Goal: Information Seeking & Learning: Learn about a topic

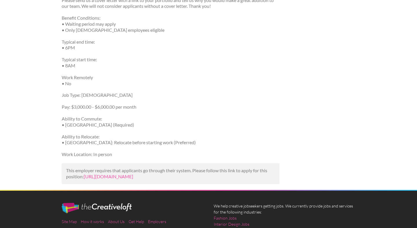
scroll to position [496, 0]
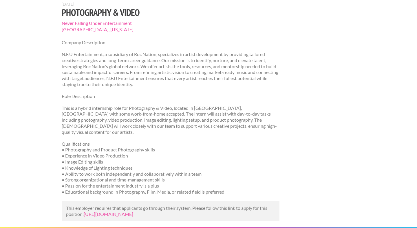
scroll to position [54, 0]
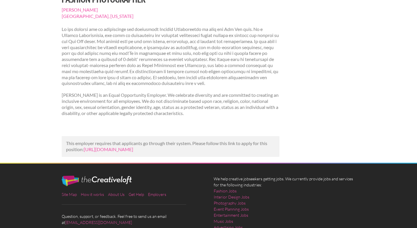
scroll to position [114, 0]
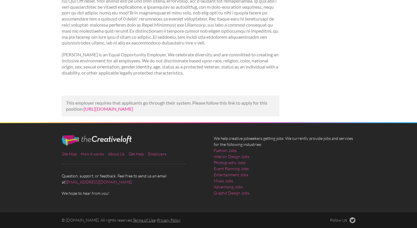
click at [109, 106] on link "https://www.jobzmall.com/miu-miu/job/fashion-photographer-10?utm_campaign=googl…" at bounding box center [109, 109] width 50 height 6
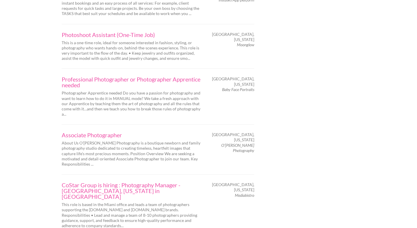
scroll to position [896, 0]
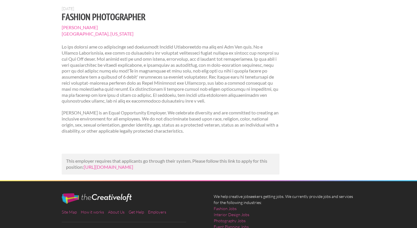
scroll to position [57, 0]
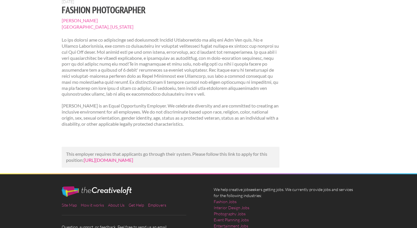
click at [133, 163] on link "https://www.jobzmall.com/miu-miu/job/fashion-photographer-10?utm_campaign=googl…" at bounding box center [109, 161] width 50 height 6
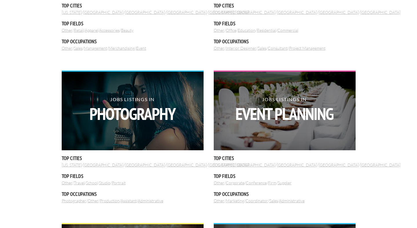
scroll to position [303, 0]
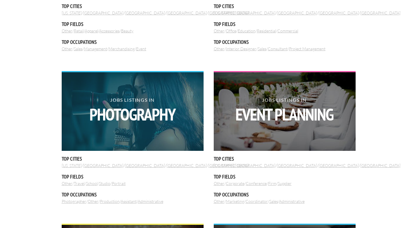
click at [125, 123] on strong "Photography" at bounding box center [132, 114] width 142 height 17
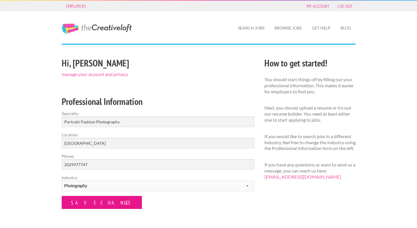
click at [88, 202] on input "Save Changes" at bounding box center [102, 202] width 80 height 13
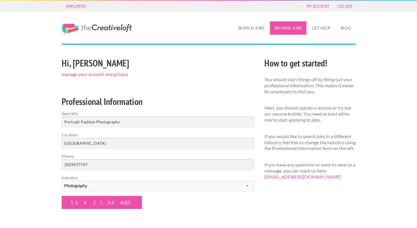
click at [288, 30] on link "Browse Jobs" at bounding box center [288, 27] width 36 height 13
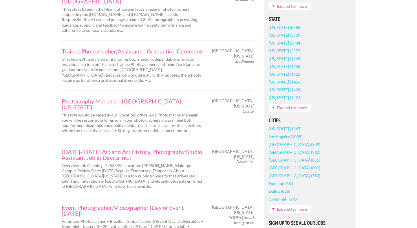
scroll to position [386, 0]
click at [140, 98] on link "Photography Manager - [GEOGRAPHIC_DATA], [US_STATE]" at bounding box center [133, 104] width 142 height 12
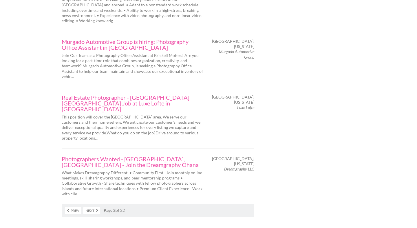
scroll to position [1055, 0]
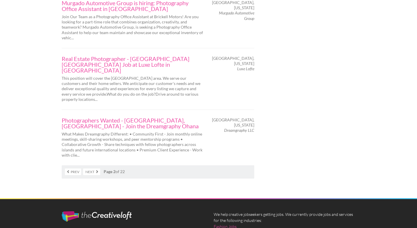
click at [94, 169] on link "Next" at bounding box center [91, 172] width 17 height 7
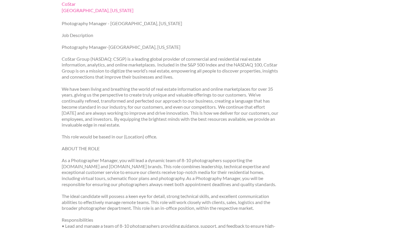
scroll to position [185, 0]
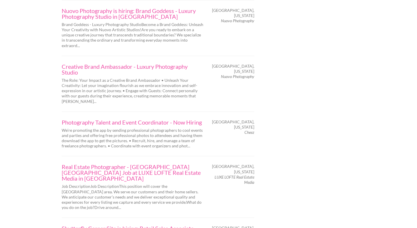
scroll to position [913, 0]
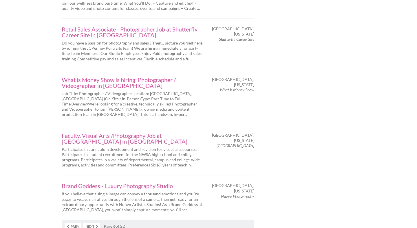
scroll to position [946, 0]
click at [95, 223] on link "Next" at bounding box center [91, 226] width 17 height 7
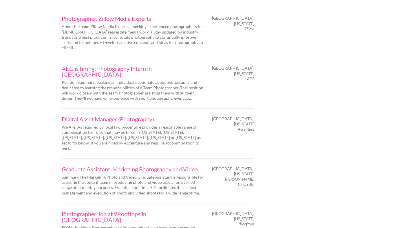
scroll to position [932, 0]
